Goal: Download file/media

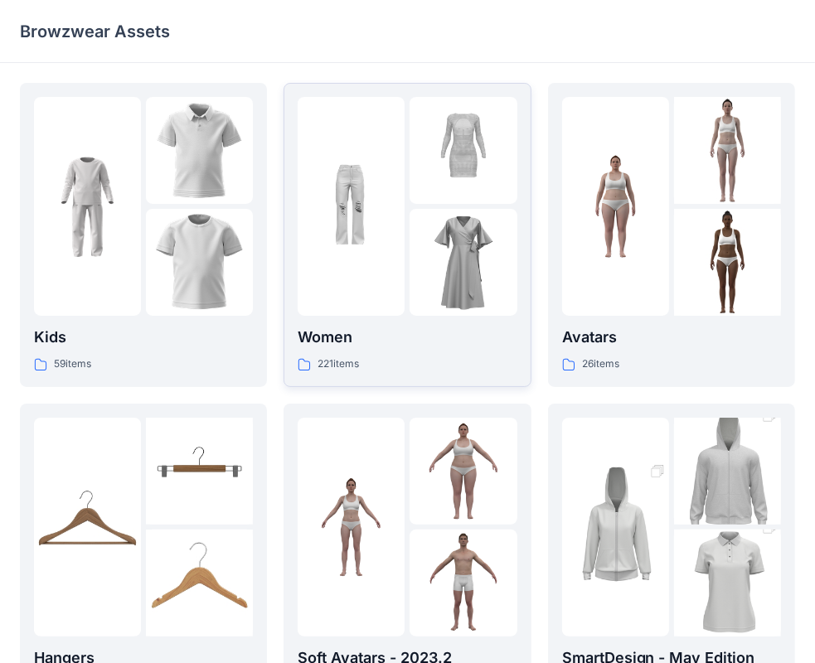
click at [387, 310] on div at bounding box center [350, 206] width 107 height 219
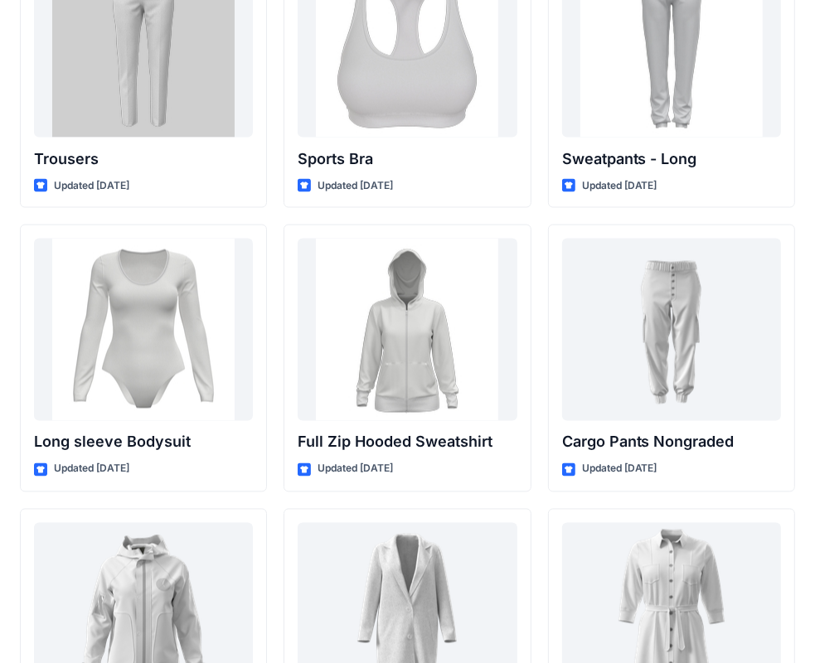
scroll to position [14048, 0]
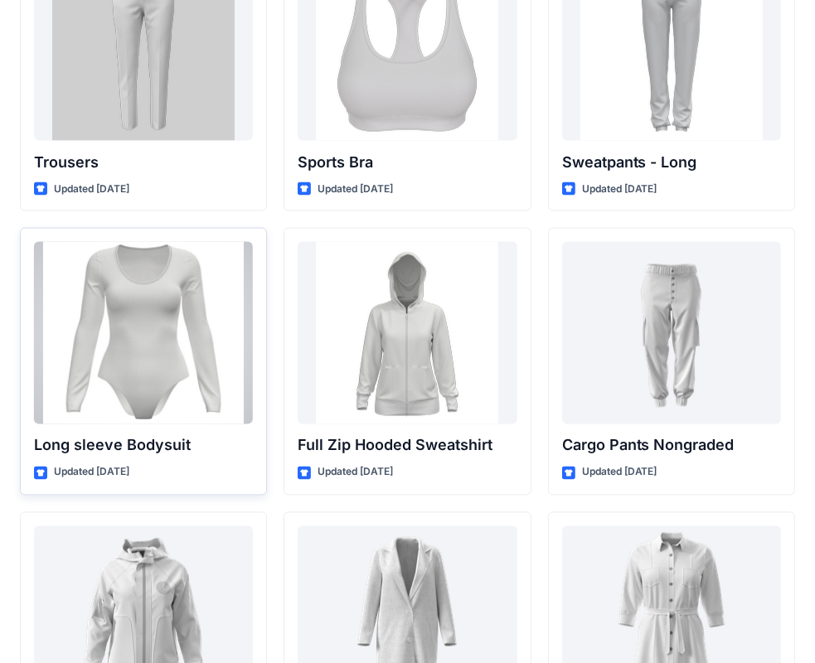
click at [162, 332] on div at bounding box center [143, 333] width 219 height 182
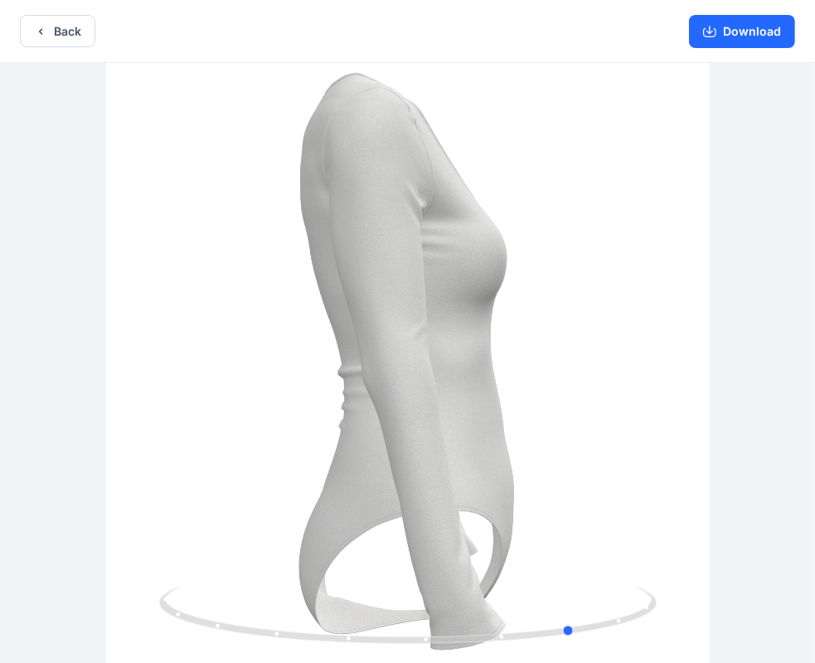
drag, startPoint x: 370, startPoint y: 464, endPoint x: 534, endPoint y: 509, distance: 170.1
click at [534, 509] on div at bounding box center [407, 364] width 815 height 603
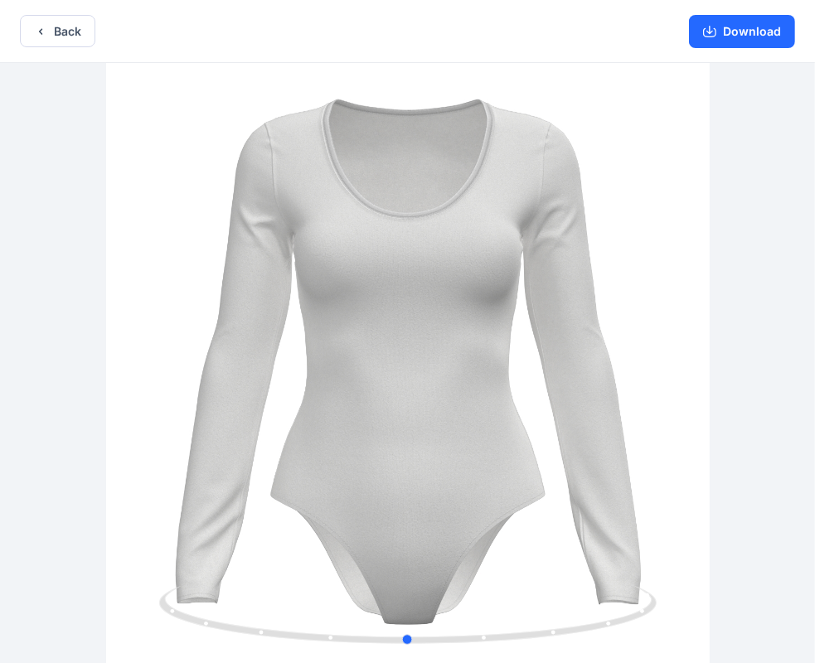
drag, startPoint x: 409, startPoint y: 519, endPoint x: 739, endPoint y: 460, distance: 335.8
click at [739, 460] on div at bounding box center [407, 364] width 815 height 603
click at [724, 36] on button "Download" at bounding box center [742, 31] width 106 height 33
